Goal: Information Seeking & Learning: Check status

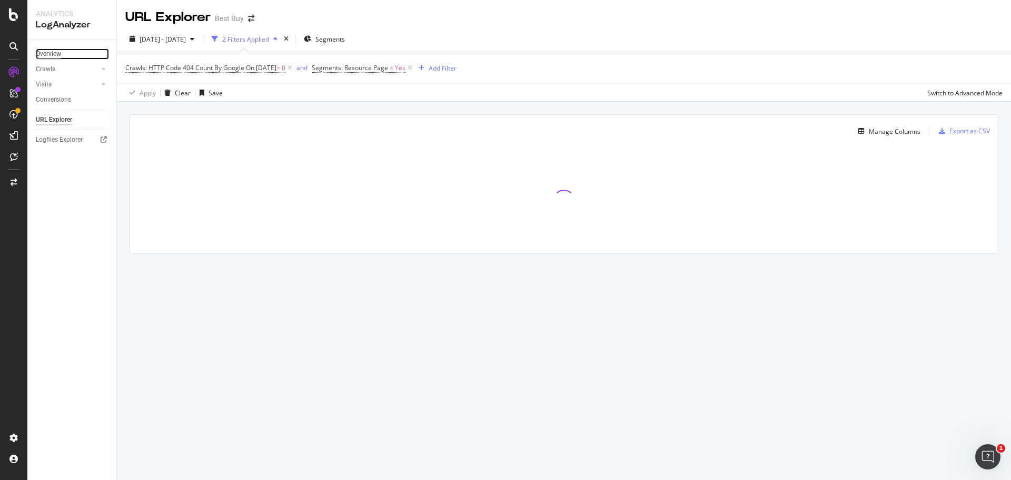
click at [46, 52] on div "Overview" at bounding box center [48, 53] width 25 height 11
